Goal: Find specific page/section: Find specific page/section

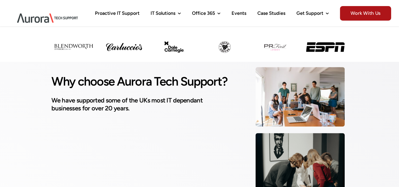
scroll to position [211, 0]
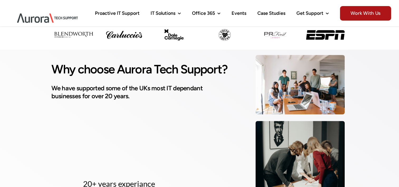
drag, startPoint x: 391, startPoint y: 34, endPoint x: 393, endPoint y: 39, distance: 5.4
click at [393, 39] on div "Some Companies We’ve Worked With" at bounding box center [199, 20] width 399 height 59
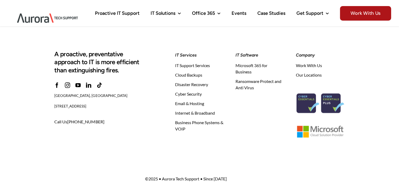
scroll to position [1702, 0]
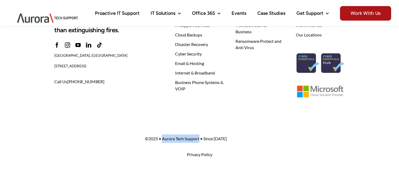
drag, startPoint x: 201, startPoint y: 136, endPoint x: 163, endPoint y: 138, distance: 38.0
click at [163, 138] on p "© 2025 • Aurora Tech Support • Since [DATE]" at bounding box center [199, 138] width 109 height 8
copy p "Aurora Tech Support"
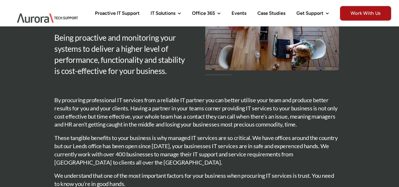
scroll to position [1201, 0]
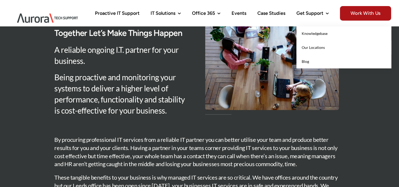
click at [312, 47] on span "Our Locations" at bounding box center [313, 47] width 23 height 4
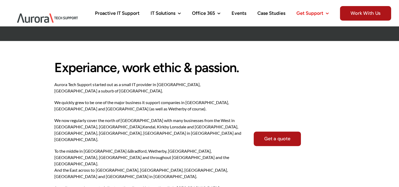
scroll to position [343, 0]
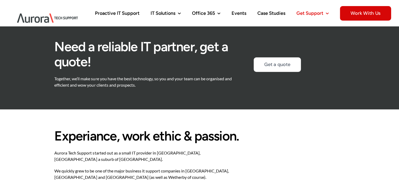
click at [370, 15] on span "Work With Us" at bounding box center [365, 13] width 51 height 15
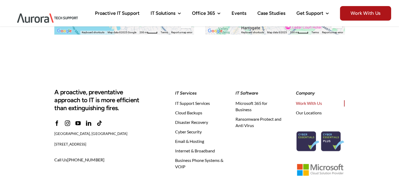
scroll to position [686, 0]
